Goal: Information Seeking & Learning: Compare options

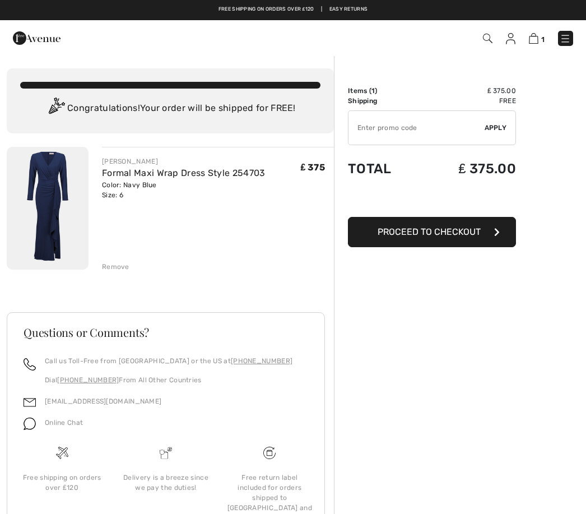
click at [49, 204] on img at bounding box center [48, 208] width 82 height 123
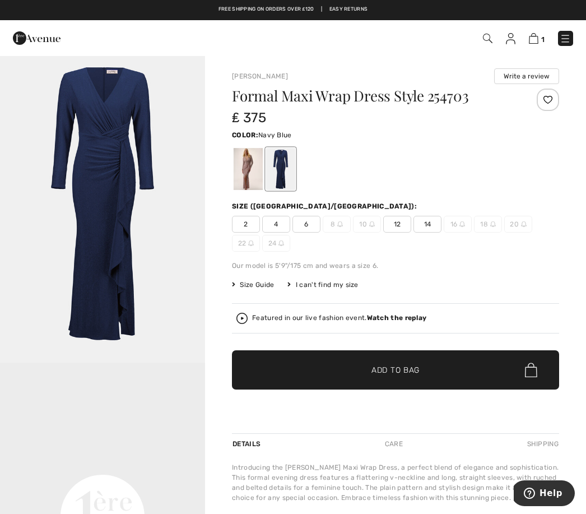
click at [248, 177] on div at bounding box center [248, 169] width 29 height 42
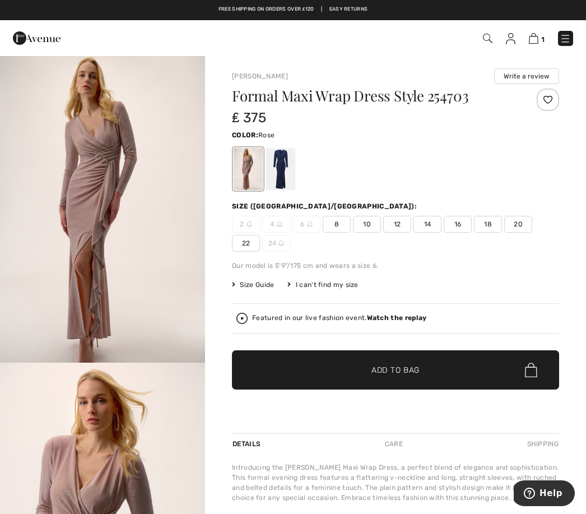
click at [285, 166] on div at bounding box center [280, 169] width 29 height 42
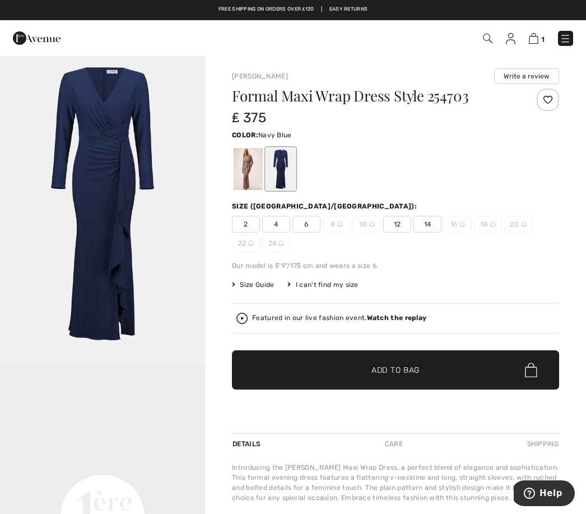
click at [510, 40] on img at bounding box center [511, 38] width 10 height 11
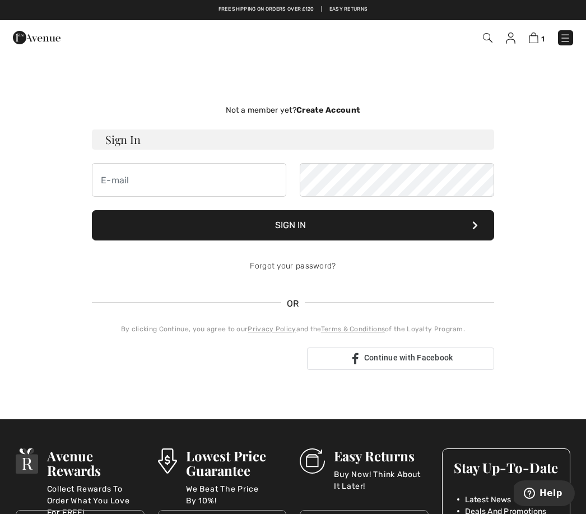
click at [561, 44] on img at bounding box center [565, 37] width 11 height 11
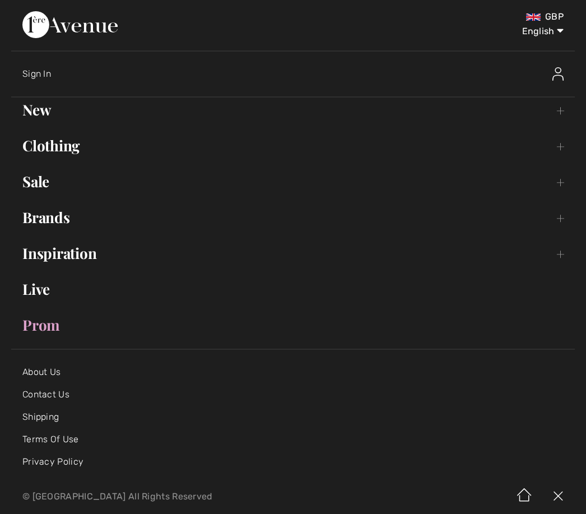
click at [80, 264] on link "Inspiration Toggle submenu" at bounding box center [293, 253] width 564 height 25
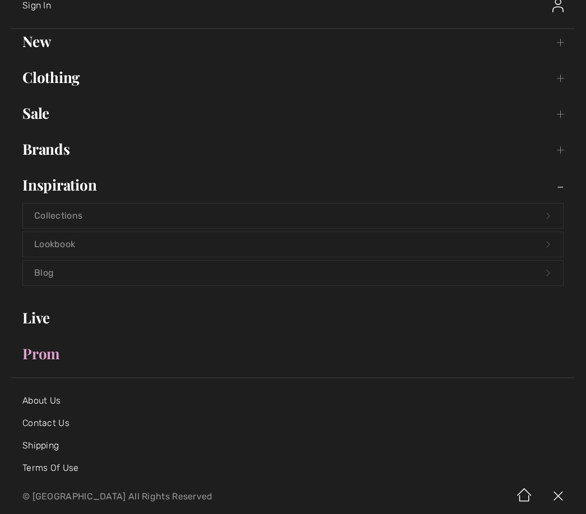
scroll to position [62, 0]
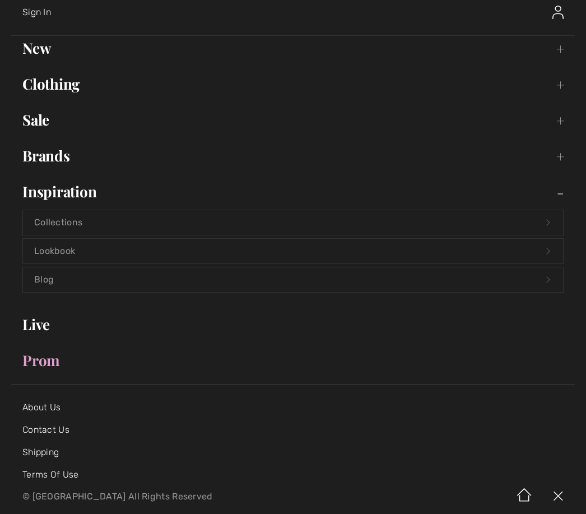
click at [69, 161] on link "Brands Open submenu" at bounding box center [293, 155] width 564 height 25
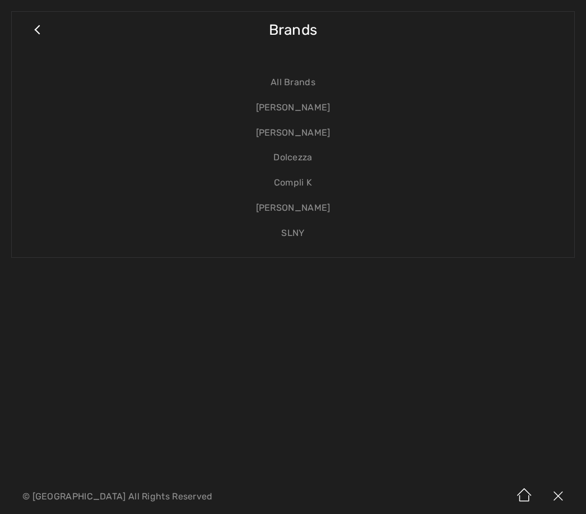
click at [38, 43] on link "Close submenu" at bounding box center [37, 35] width 28 height 25
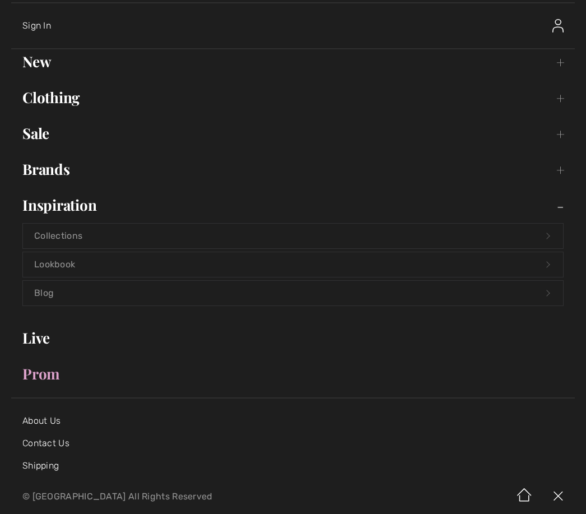
scroll to position [46, 0]
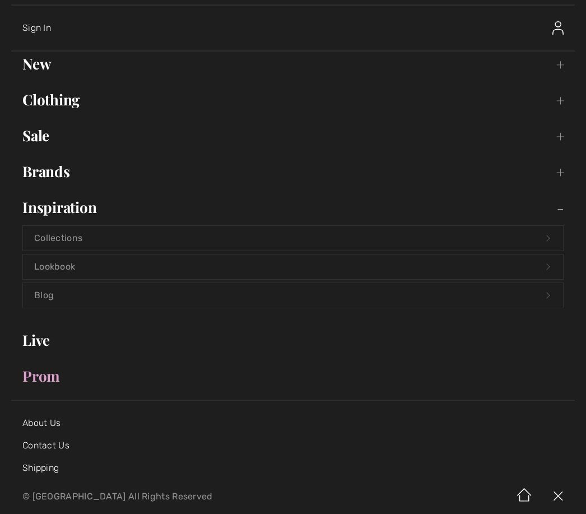
click at [79, 108] on link "Clothing Toggle submenu" at bounding box center [293, 99] width 564 height 25
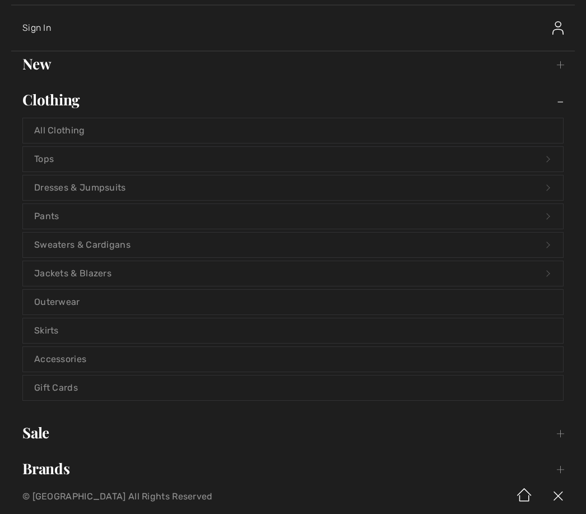
click at [129, 194] on link "Dresses & Jumpsuits Open submenu" at bounding box center [293, 187] width 540 height 25
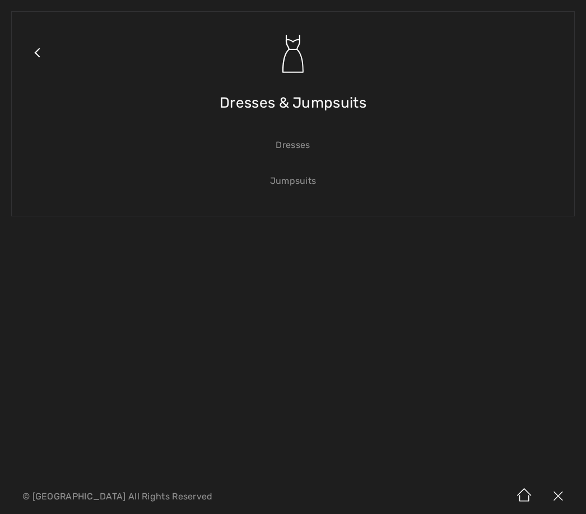
click at [338, 106] on span "Dresses & Jumpsuits" at bounding box center [293, 103] width 147 height 40
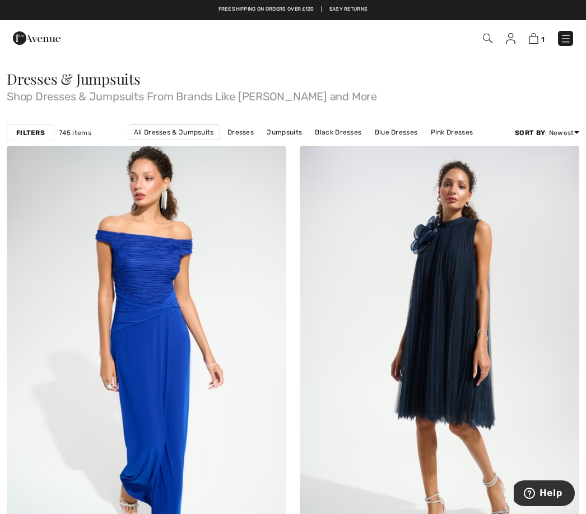
click at [551, 155] on link "Price: High to Low" at bounding box center [535, 146] width 72 height 17
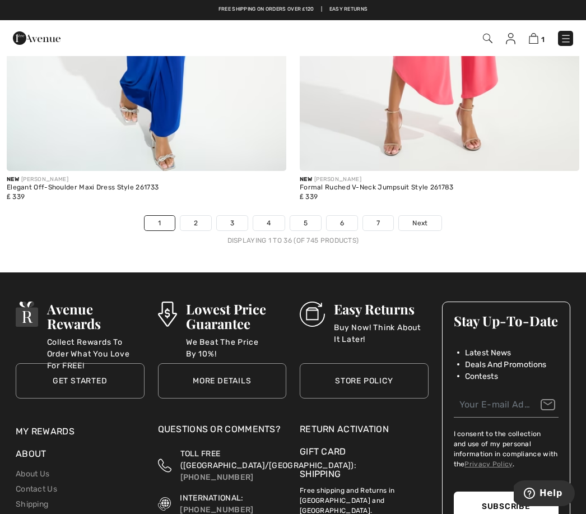
scroll to position [8620, 0]
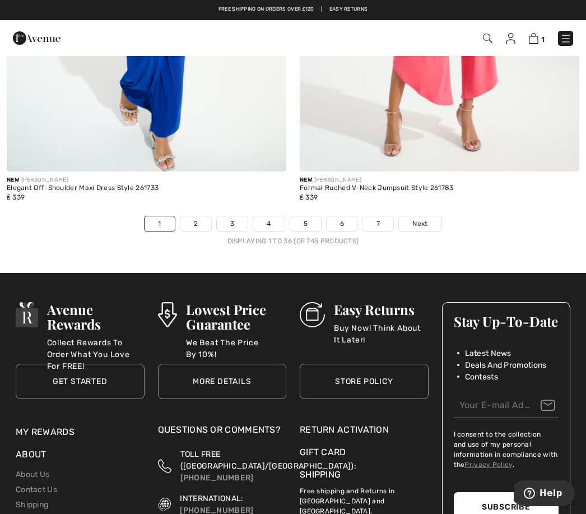
click at [194, 216] on link "2" at bounding box center [195, 223] width 31 height 15
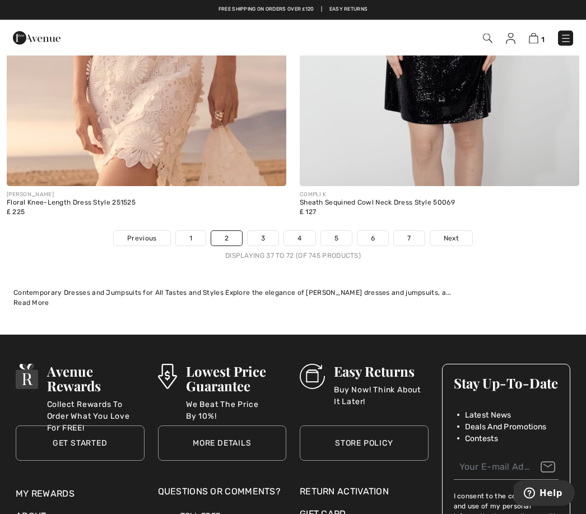
scroll to position [8562, 0]
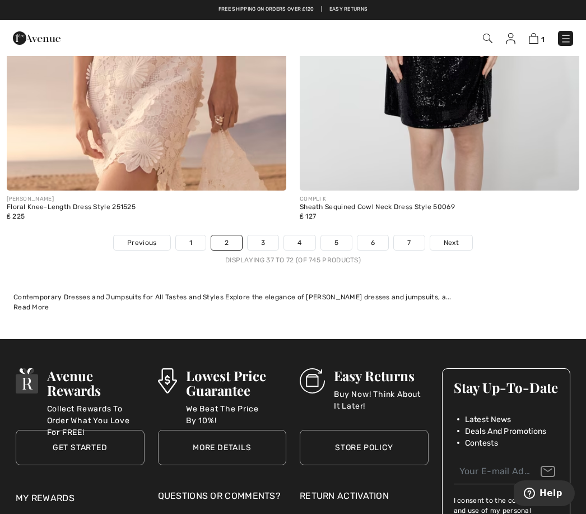
click at [263, 238] on link "3" at bounding box center [263, 242] width 31 height 15
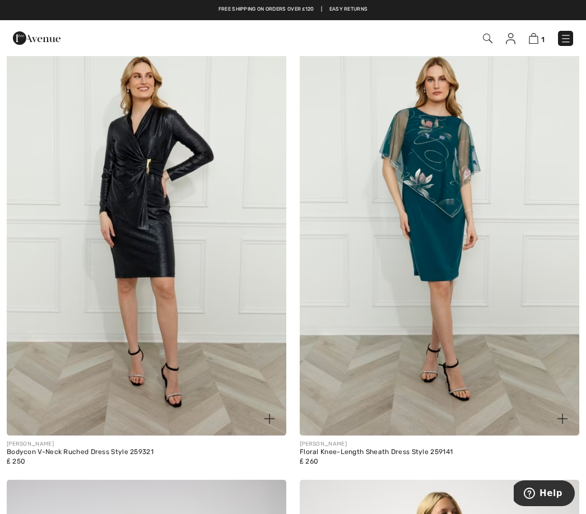
scroll to position [6407, 0]
click at [504, 429] on img at bounding box center [440, 227] width 280 height 420
